Goal: Information Seeking & Learning: Learn about a topic

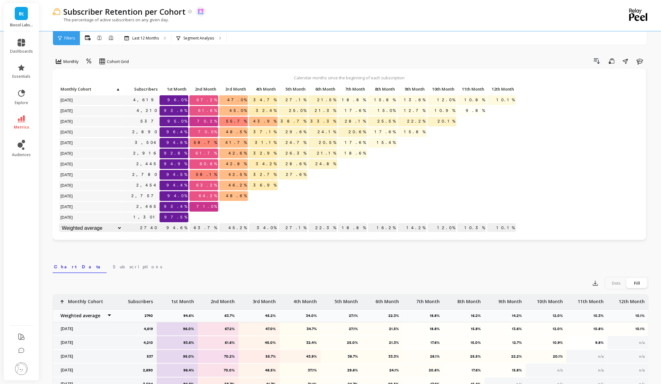
click at [212, 129] on span "70.0%" at bounding box center [207, 131] width 21 height 9
click at [152, 39] on p "Last 12 Months" at bounding box center [145, 38] width 27 height 5
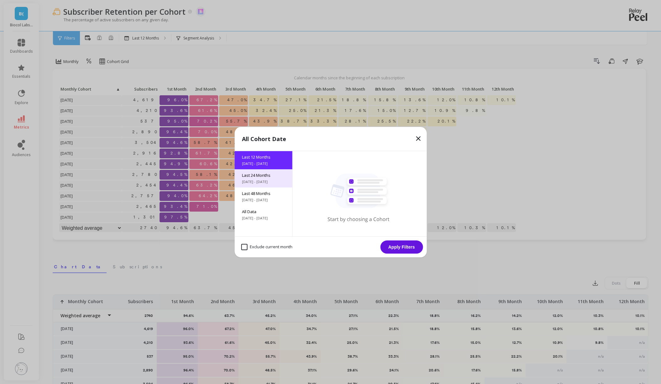
click at [275, 177] on span "Last 24 Months" at bounding box center [263, 176] width 43 height 6
click at [403, 246] on button "Apply Filters" at bounding box center [401, 247] width 43 height 13
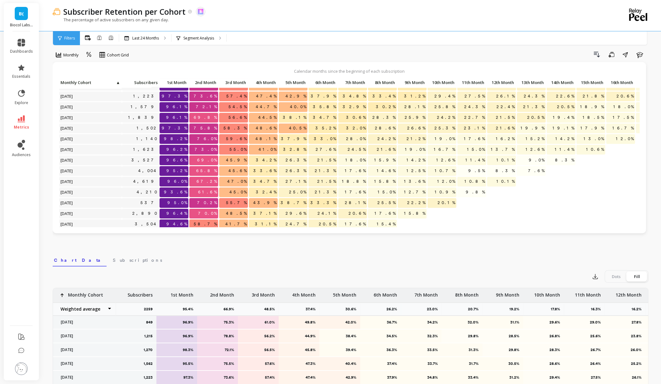
scroll to position [38, 0]
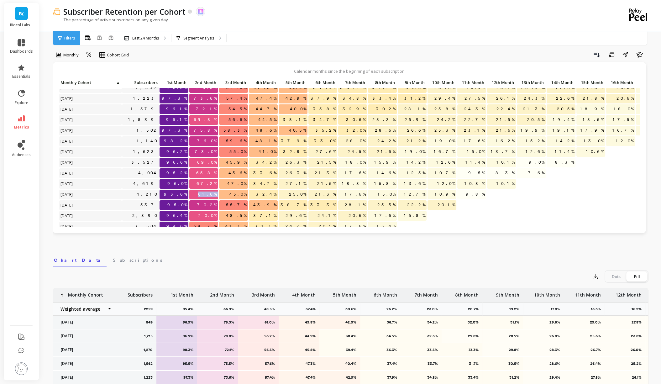
drag, startPoint x: 204, startPoint y: 194, endPoint x: 222, endPoint y: 194, distance: 17.6
click at [222, 194] on div "Click to create an audience 1,215 96.9% 78.8% 56.2% 44.9% 38.4% 34.5% 32.3% 29.…" at bounding box center [424, 178] width 731 height 277
click at [210, 191] on span "61.6%" at bounding box center [207, 194] width 21 height 9
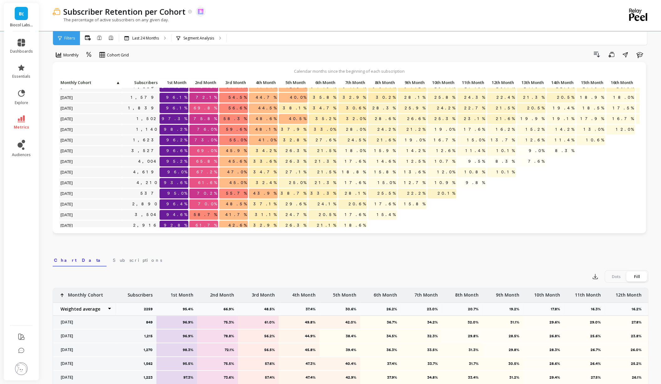
scroll to position [50, 0]
drag, startPoint x: 205, startPoint y: 181, endPoint x: 224, endPoint y: 181, distance: 18.5
click at [224, 181] on div "Click to create an audience 1,270 98.3% 72.1% 56.5% 45.8% 39.4% 36.3% 33.5% 31.…" at bounding box center [424, 166] width 731 height 277
click at [210, 182] on span "61.6%" at bounding box center [207, 181] width 21 height 9
drag, startPoint x: 203, startPoint y: 181, endPoint x: 215, endPoint y: 182, distance: 11.9
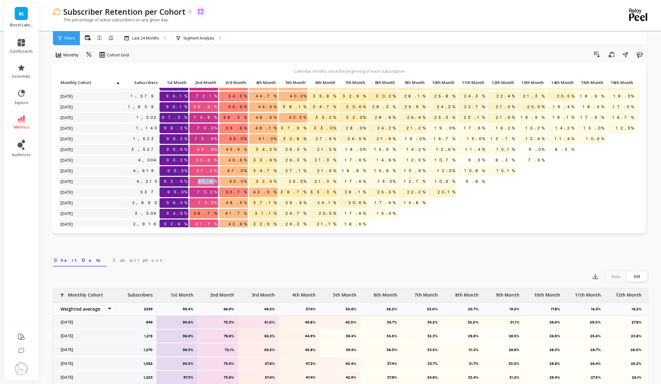
click at [215, 182] on p "61.6%" at bounding box center [203, 181] width 29 height 9
click at [214, 181] on span "61.6%" at bounding box center [207, 181] width 21 height 9
drag, startPoint x: 205, startPoint y: 182, endPoint x: 220, endPoint y: 182, distance: 14.7
click at [220, 182] on div "Click to create an audience 1,270 98.3% 72.1% 56.5% 45.8% 39.4% 36.3% 33.5% 31.…" at bounding box center [424, 166] width 731 height 277
drag, startPoint x: 205, startPoint y: 172, endPoint x: 223, endPoint y: 172, distance: 17.3
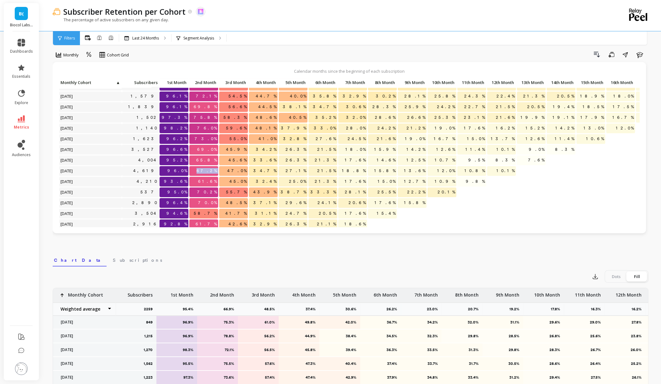
click at [223, 172] on div "Click to create an audience 1,270 98.3% 72.1% 56.5% 45.8% 39.4% 36.3% 33.5% 31.…" at bounding box center [424, 166] width 731 height 277
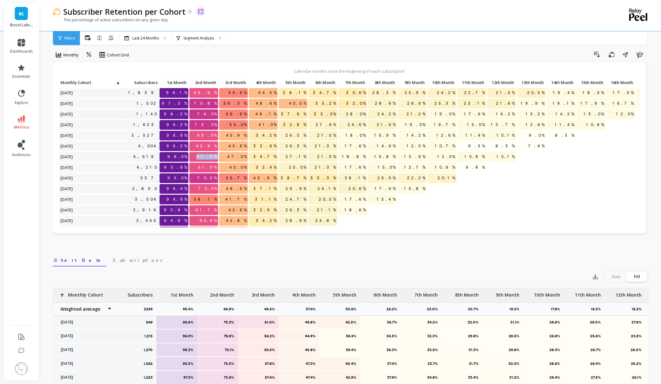
scroll to position [67, 0]
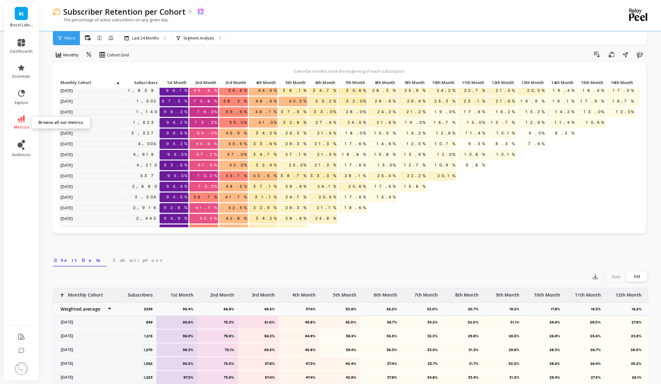
click at [21, 117] on icon at bounding box center [22, 118] width 8 height 7
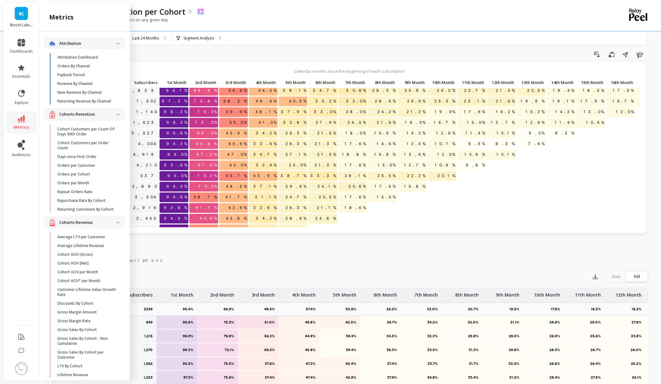
click at [246, 200] on span "41.7%" at bounding box center [236, 197] width 24 height 9
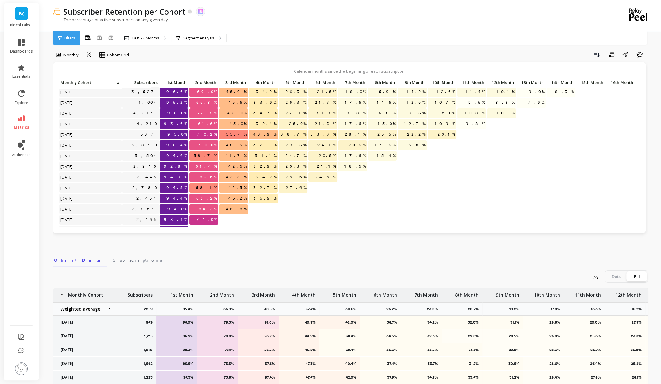
scroll to position [128, 0]
